Goal: Task Accomplishment & Management: Manage account settings

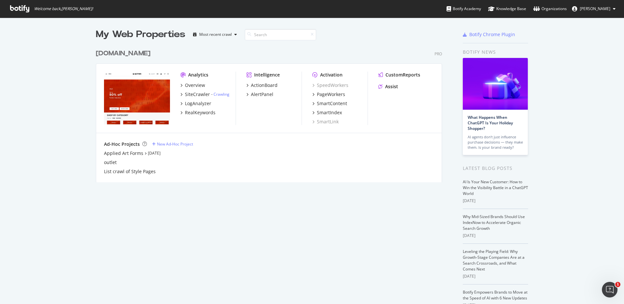
click at [125, 54] on div "[DOMAIN_NAME]" at bounding box center [123, 53] width 55 height 9
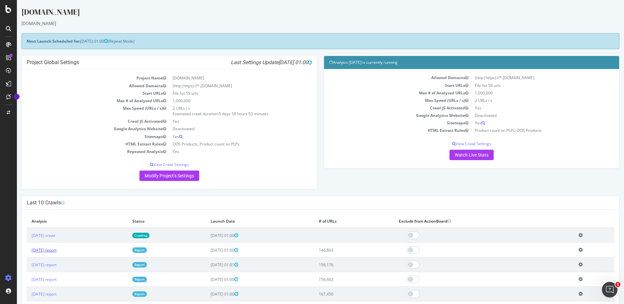
click at [57, 250] on link "[DATE] report" at bounding box center [44, 250] width 25 height 6
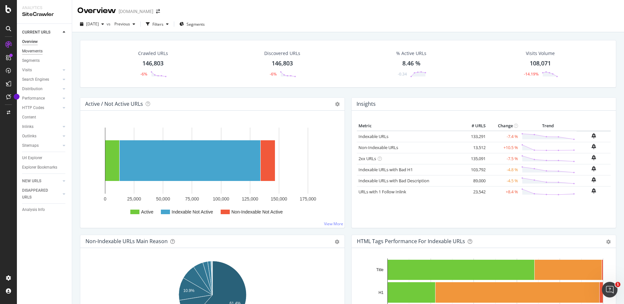
click at [35, 49] on div "Movements" at bounding box center [32, 51] width 20 height 7
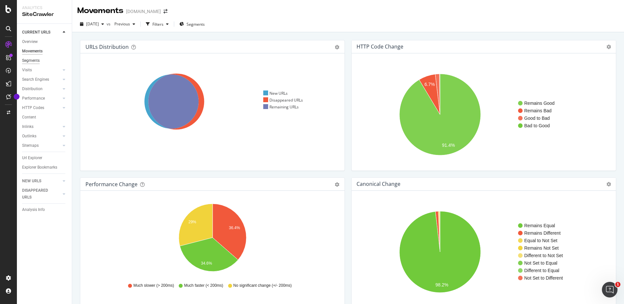
click at [33, 60] on div "Segments" at bounding box center [31, 60] width 18 height 7
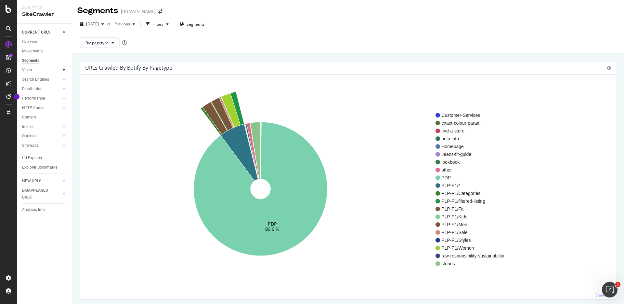
click at [65, 69] on icon at bounding box center [64, 70] width 3 height 4
click at [35, 77] on div "Analysis" at bounding box center [32, 79] width 15 height 7
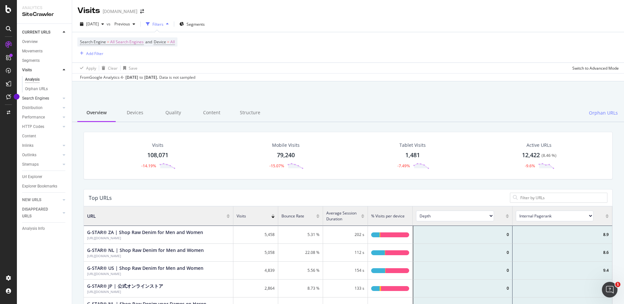
drag, startPoint x: 41, startPoint y: 89, endPoint x: 58, endPoint y: 99, distance: 19.5
click at [41, 89] on div "Orphan URLs" at bounding box center [36, 88] width 23 height 7
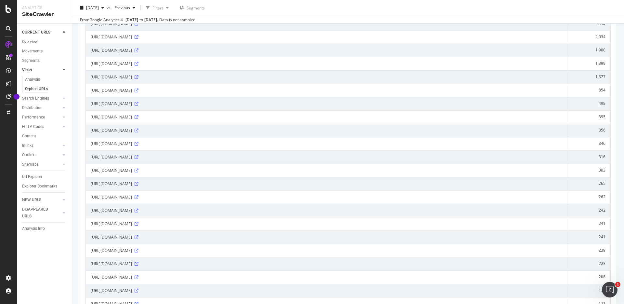
scroll to position [142, 0]
click at [62, 99] on div at bounding box center [64, 98] width 7 height 7
click at [42, 89] on div "Top Charts" at bounding box center [34, 88] width 19 height 7
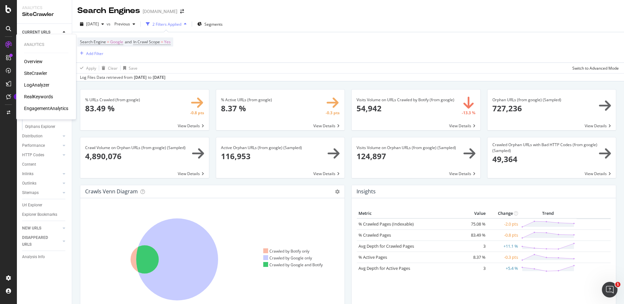
click at [43, 84] on div "LogAnalyzer" at bounding box center [36, 85] width 25 height 7
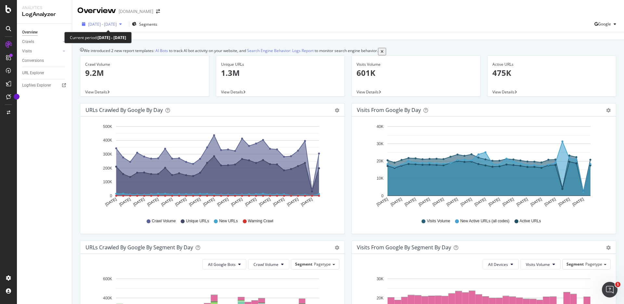
click at [110, 26] on span "[DATE] - [DATE]" at bounding box center [102, 24] width 29 height 6
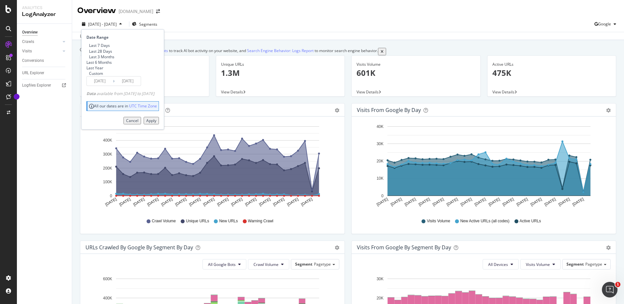
click at [104, 85] on input "[DATE]" at bounding box center [100, 80] width 26 height 9
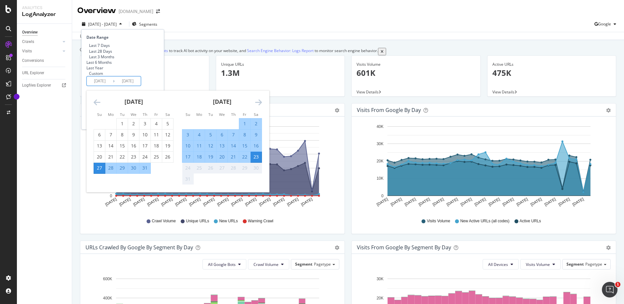
click at [185, 149] on div "10" at bounding box center [187, 145] width 11 height 7
type input "[DATE]"
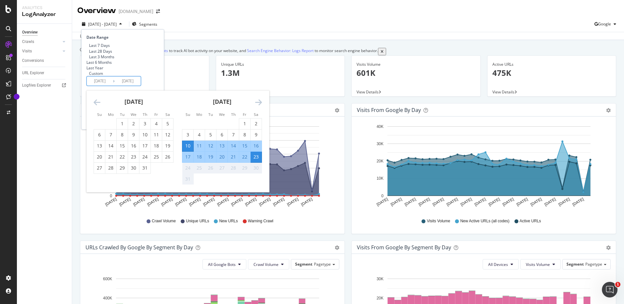
click at [255, 160] on div "23" at bounding box center [256, 156] width 11 height 7
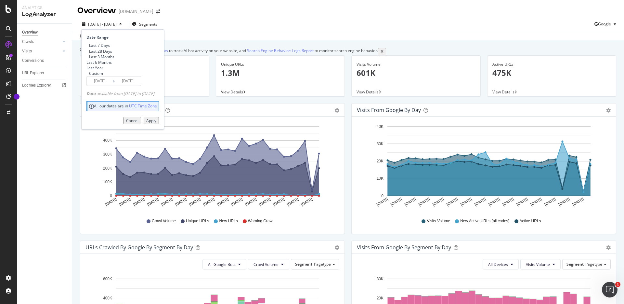
click at [156, 123] on div "Apply" at bounding box center [151, 121] width 10 height 6
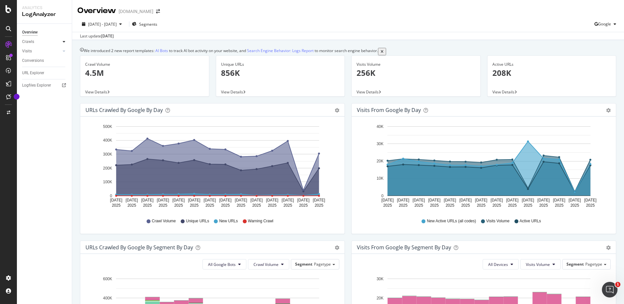
click at [64, 42] on icon at bounding box center [64, 42] width 3 height 4
click at [46, 51] on div "Daily Distribution" at bounding box center [40, 51] width 30 height 7
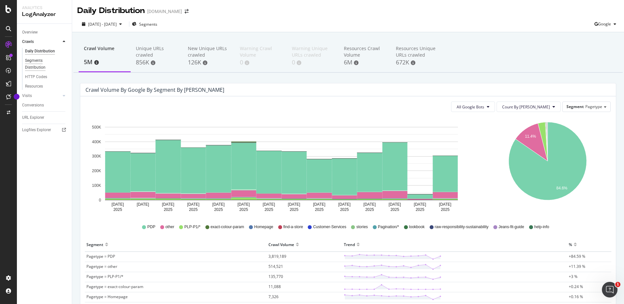
click at [30, 57] on div "Segments Distribution" at bounding box center [43, 64] width 36 height 14
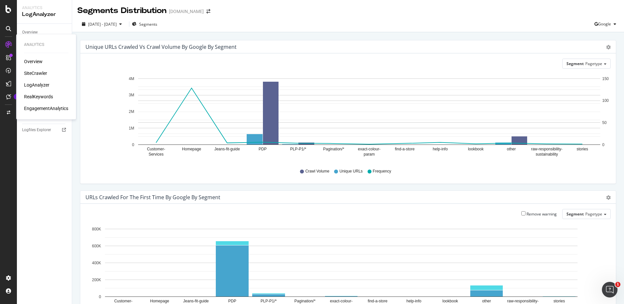
click at [32, 73] on div "SiteCrawler" at bounding box center [35, 73] width 23 height 7
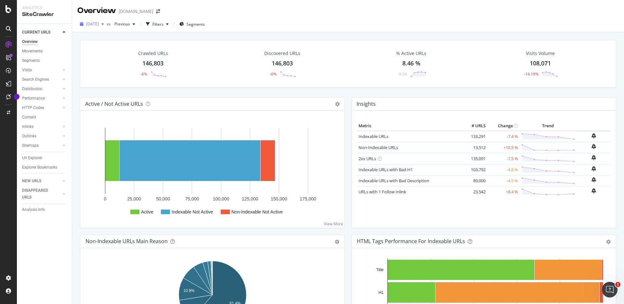
click at [99, 26] on span "[DATE]" at bounding box center [92, 24] width 13 height 6
click at [34, 69] on link "Visits" at bounding box center [41, 70] width 39 height 7
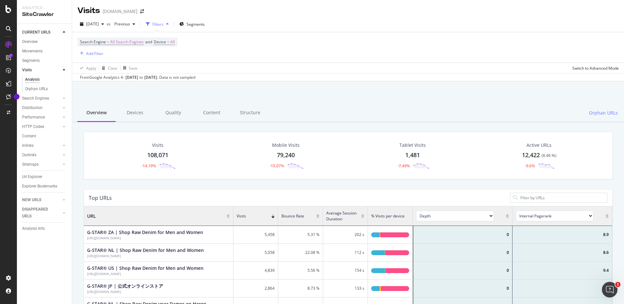
scroll to position [0, 0]
click at [30, 74] on div "SiteCrawler" at bounding box center [35, 73] width 23 height 7
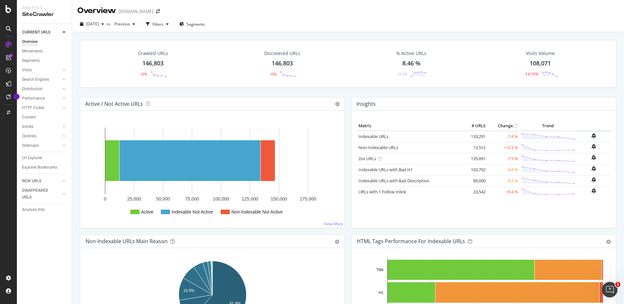
click at [102, 12] on div "Overview" at bounding box center [96, 10] width 39 height 11
click at [34, 4] on div "Analytics SiteCrawler" at bounding box center [44, 11] width 55 height 23
click at [31, 11] on div "SiteCrawler" at bounding box center [44, 14] width 45 height 7
click at [8, 11] on icon at bounding box center [9, 9] width 6 height 8
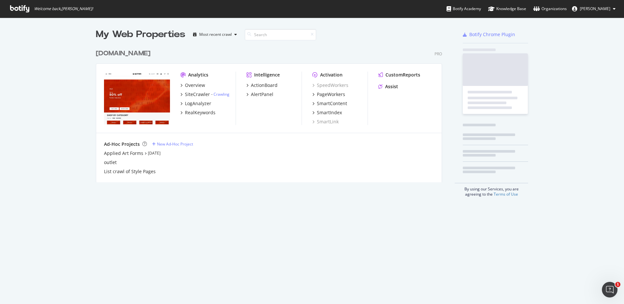
scroll to position [304, 624]
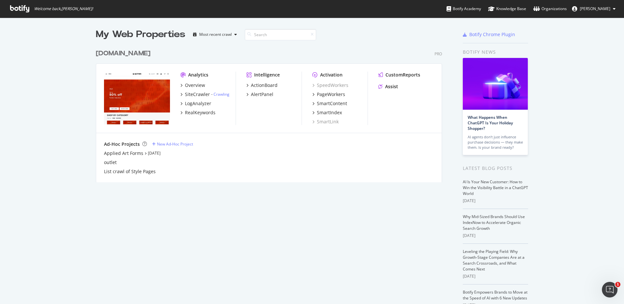
click at [119, 54] on div "[DOMAIN_NAME]" at bounding box center [123, 53] width 55 height 9
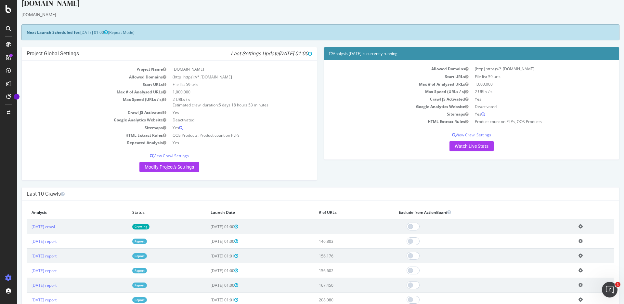
scroll to position [1, 0]
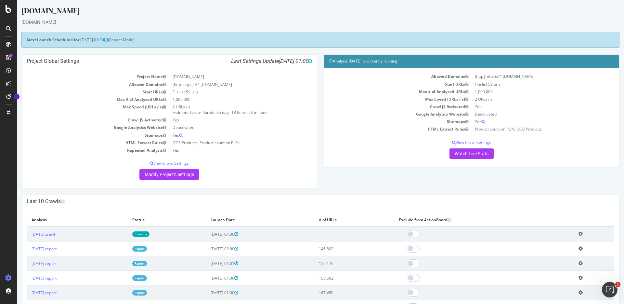
click at [175, 161] on p "View Crawl Settings" at bounding box center [169, 163] width 285 height 6
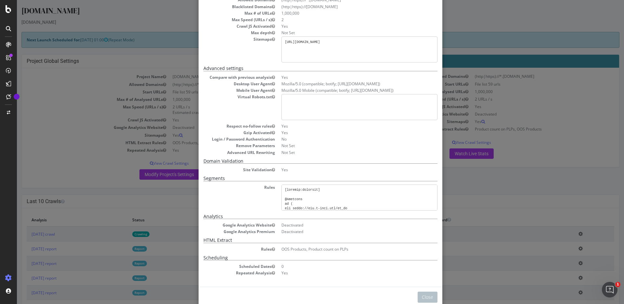
scroll to position [72, 0]
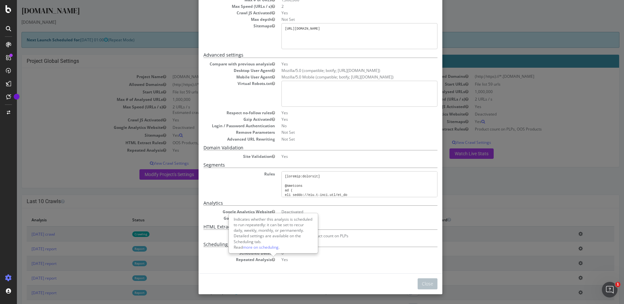
click at [272, 260] on icon "button" at bounding box center [273, 259] width 3 height 4
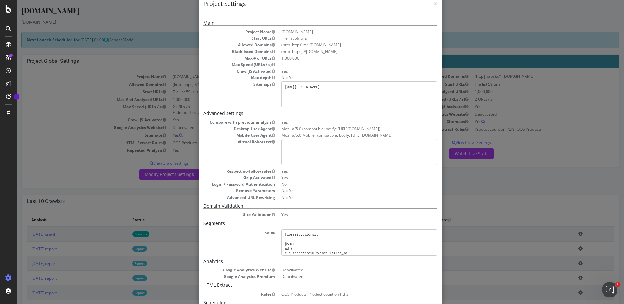
scroll to position [0, 0]
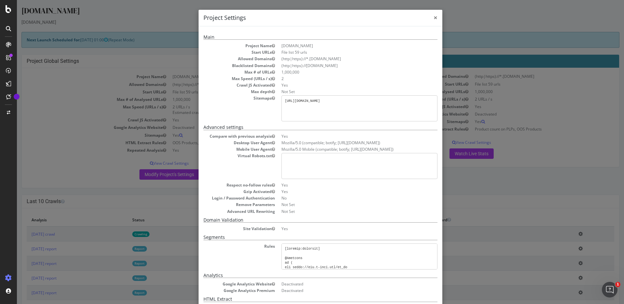
click at [436, 17] on span "×" at bounding box center [436, 17] width 4 height 9
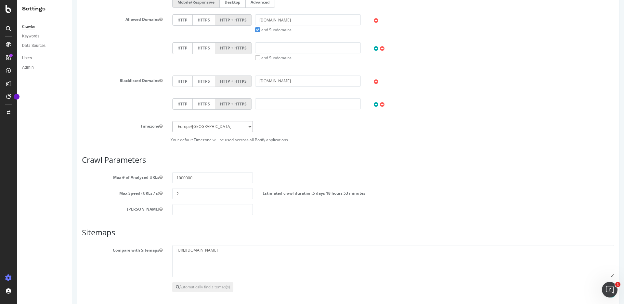
scroll to position [200, 0]
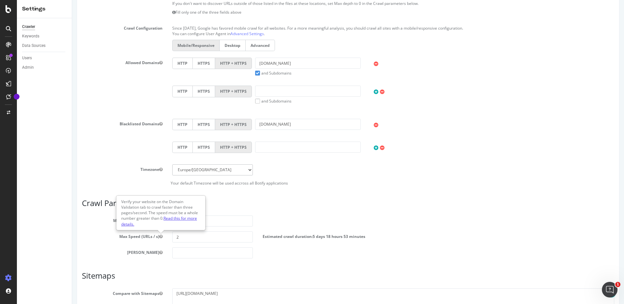
click at [173, 220] on link "Read this for more details." at bounding box center [159, 220] width 76 height 11
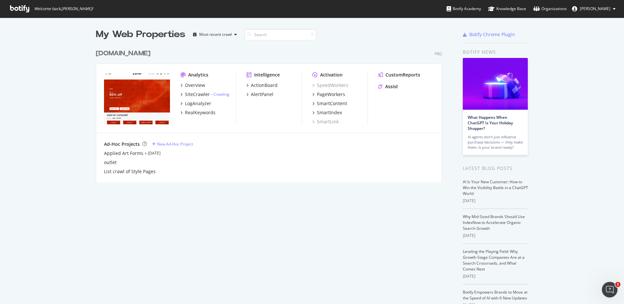
click at [382, 215] on div "My Web Properties Most recent crawl www.g-star.com Pro Analytics Overview SiteC…" at bounding box center [275, 180] width 359 height 304
